Goal: Information Seeking & Learning: Check status

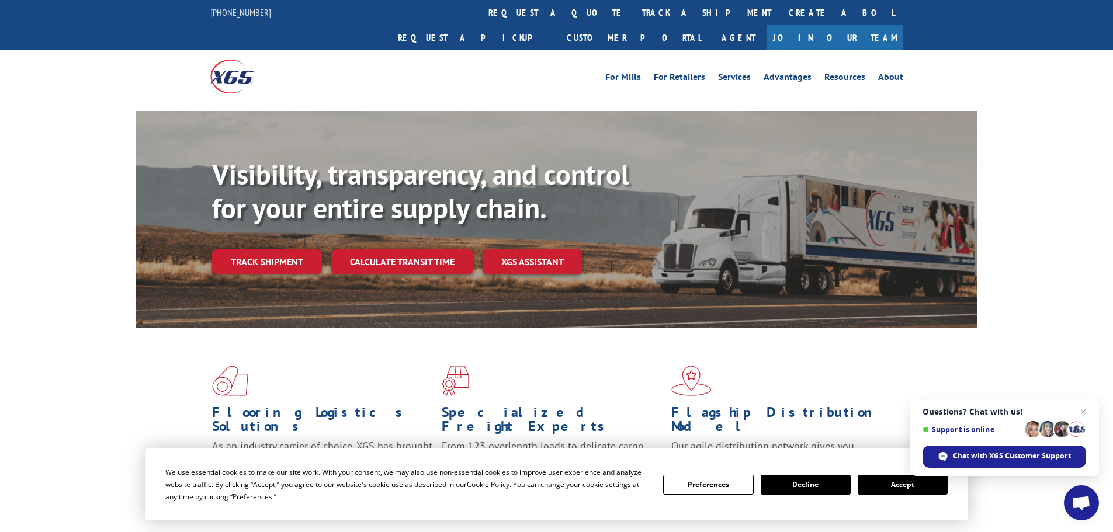
click at [885, 483] on button "Accept" at bounding box center [903, 485] width 90 height 20
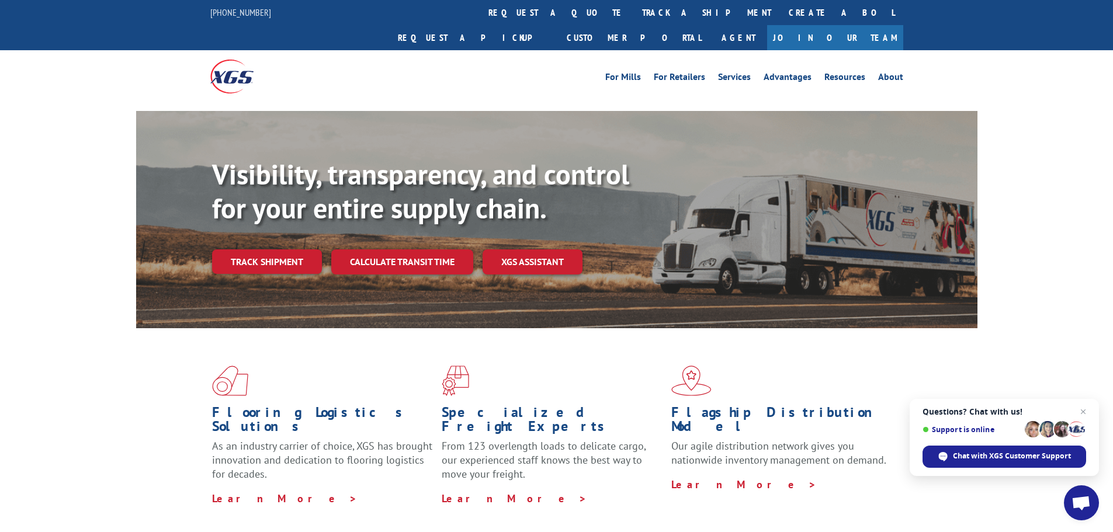
click at [1091, 407] on span "Questions? Chat with us! Support is online Chat with XGS Customer Support" at bounding box center [1004, 437] width 189 height 77
click at [1086, 407] on span "Close chat" at bounding box center [1084, 412] width 15 height 15
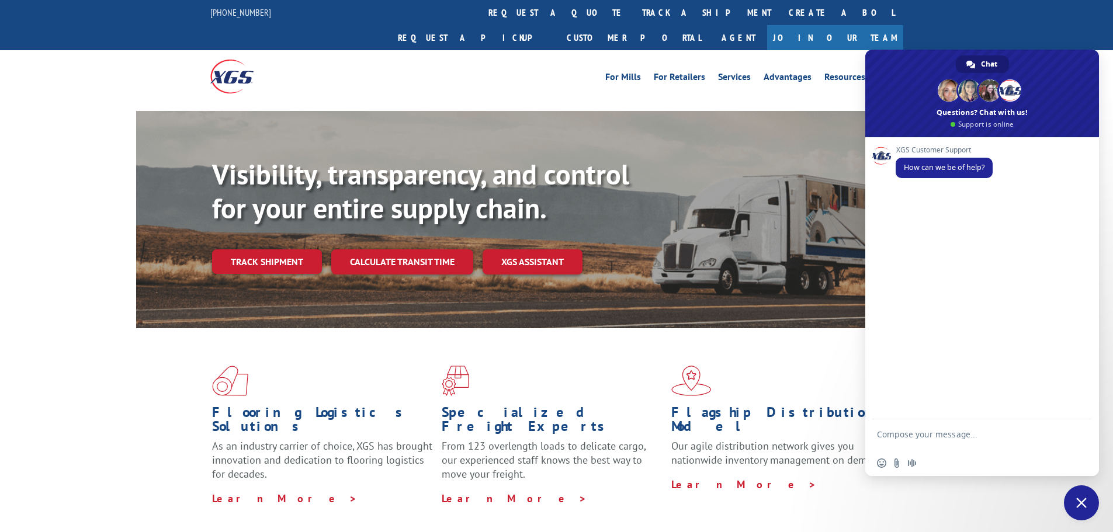
click at [1091, 504] on span "Close chat" at bounding box center [1081, 503] width 35 height 35
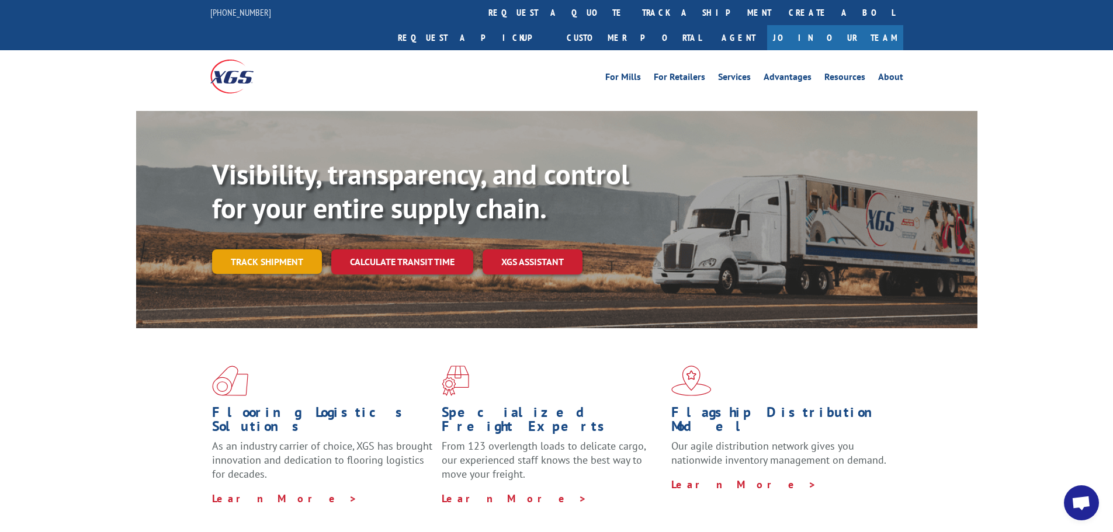
click at [282, 250] on link "Track shipment" at bounding box center [267, 262] width 110 height 25
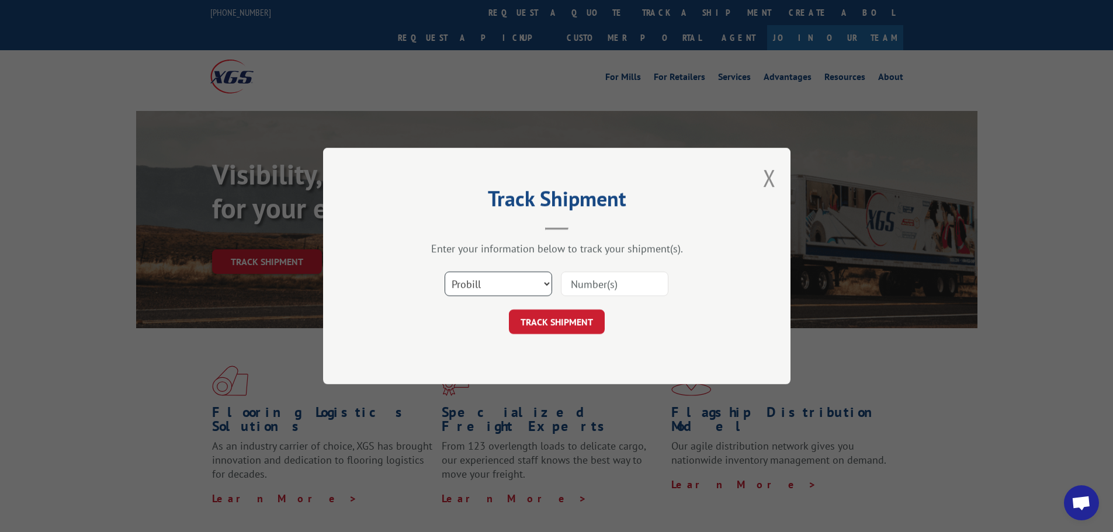
click at [489, 276] on select "Select category... Probill BOL PO" at bounding box center [499, 284] width 108 height 25
select select "po"
click at [445, 272] on select "Select category... Probill BOL PO" at bounding box center [499, 284] width 108 height 25
click at [647, 278] on input at bounding box center [615, 284] width 108 height 25
paste input "50524220"
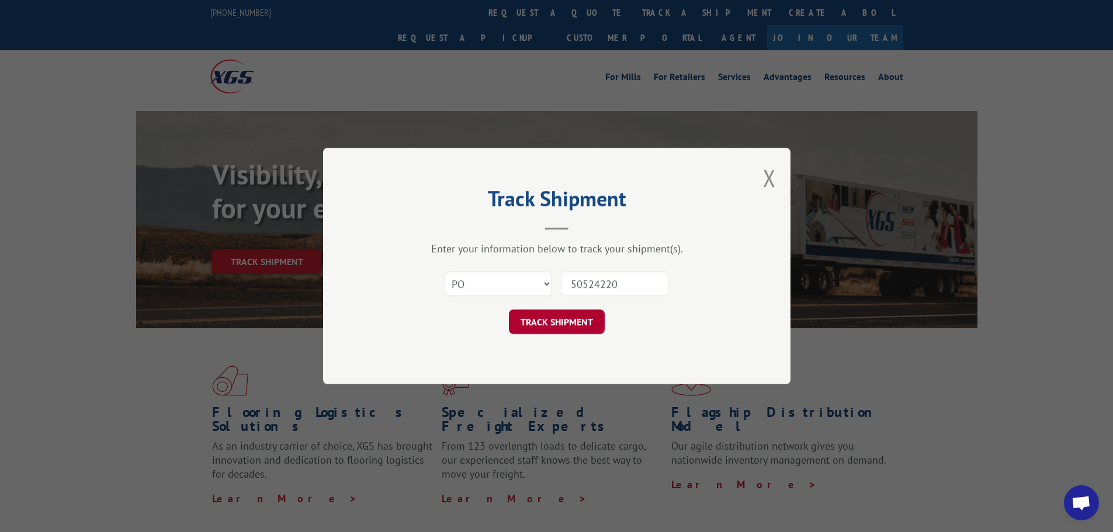
type input "50524220"
click at [555, 319] on button "TRACK SHIPMENT" at bounding box center [557, 322] width 96 height 25
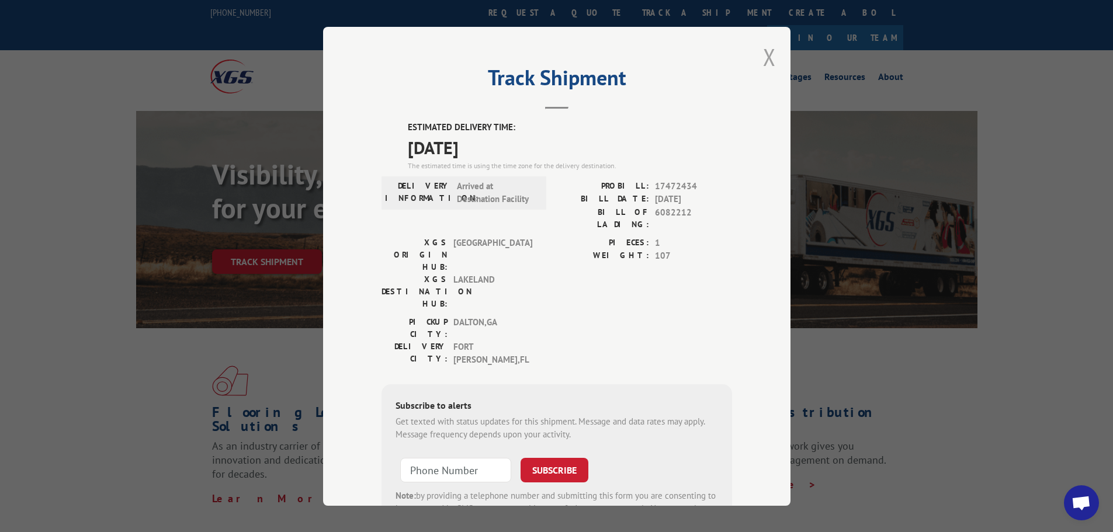
click at [769, 63] on button "Close modal" at bounding box center [769, 56] width 13 height 31
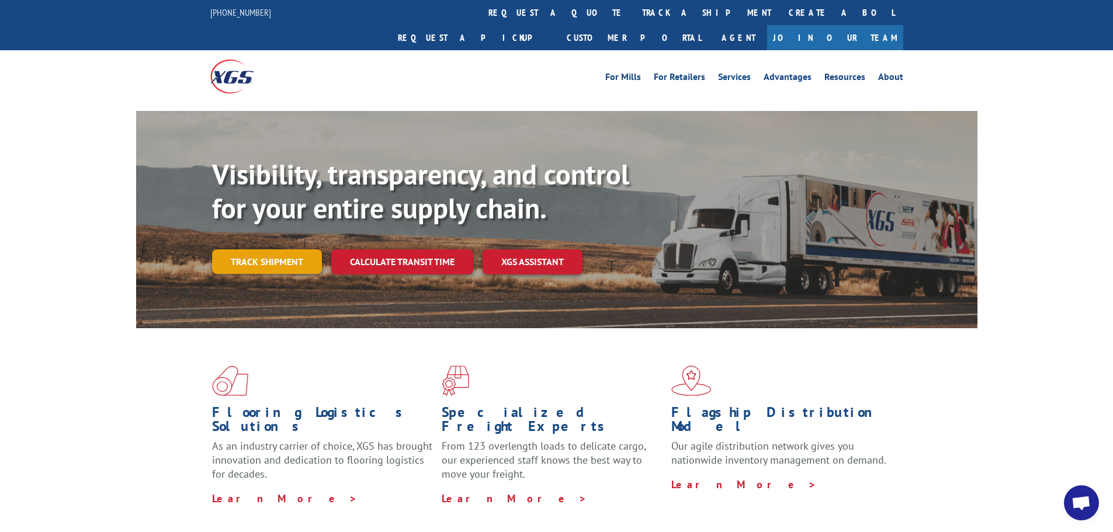
click at [270, 250] on link "Track shipment" at bounding box center [267, 262] width 110 height 25
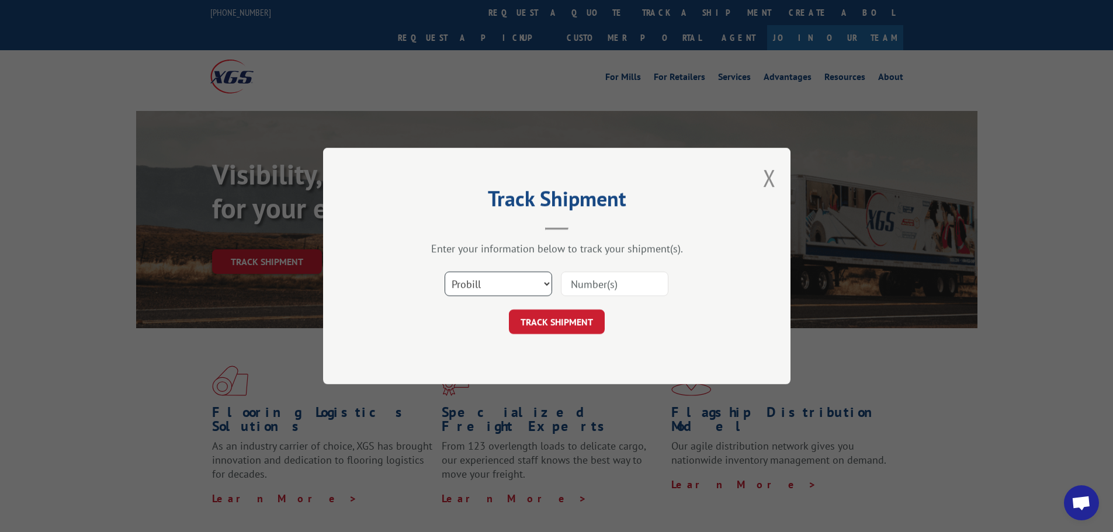
click at [494, 282] on select "Select category... Probill BOL PO" at bounding box center [499, 284] width 108 height 25
select select "po"
click at [445, 272] on select "Select category... Probill BOL PO" at bounding box center [499, 284] width 108 height 25
paste input "50524224"
type input "50524224"
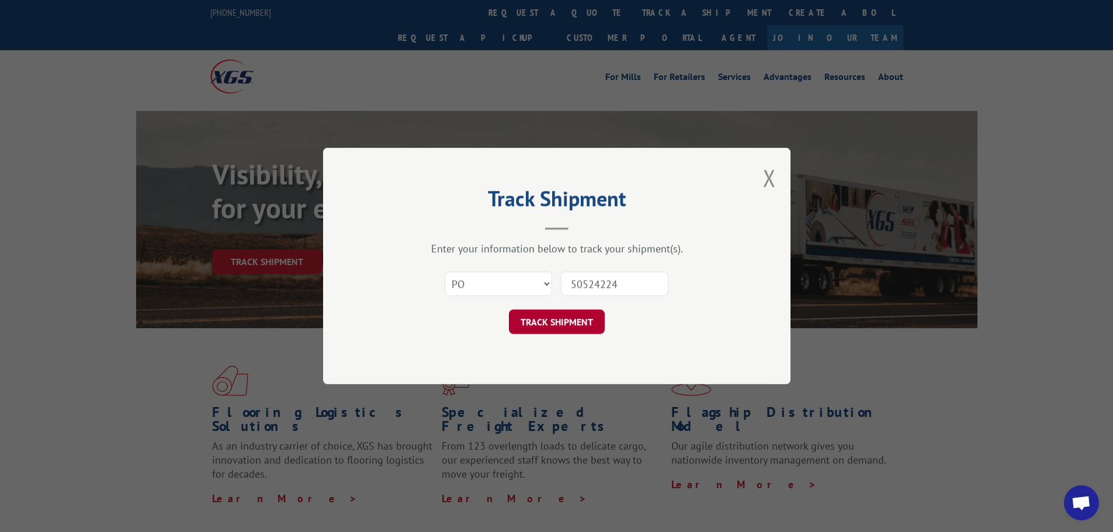
click at [538, 317] on button "TRACK SHIPMENT" at bounding box center [557, 322] width 96 height 25
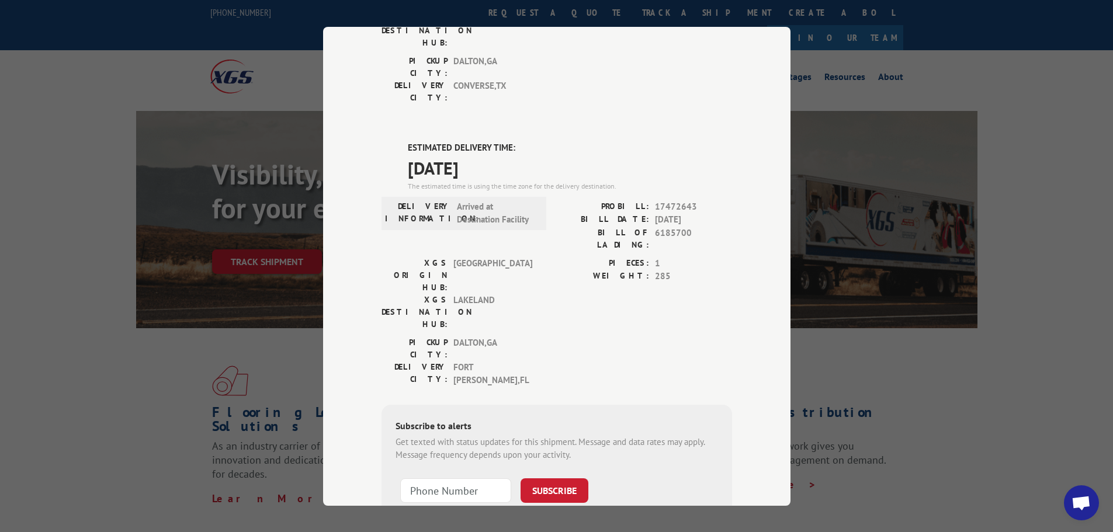
scroll to position [238, 0]
